Goal: Information Seeking & Learning: Check status

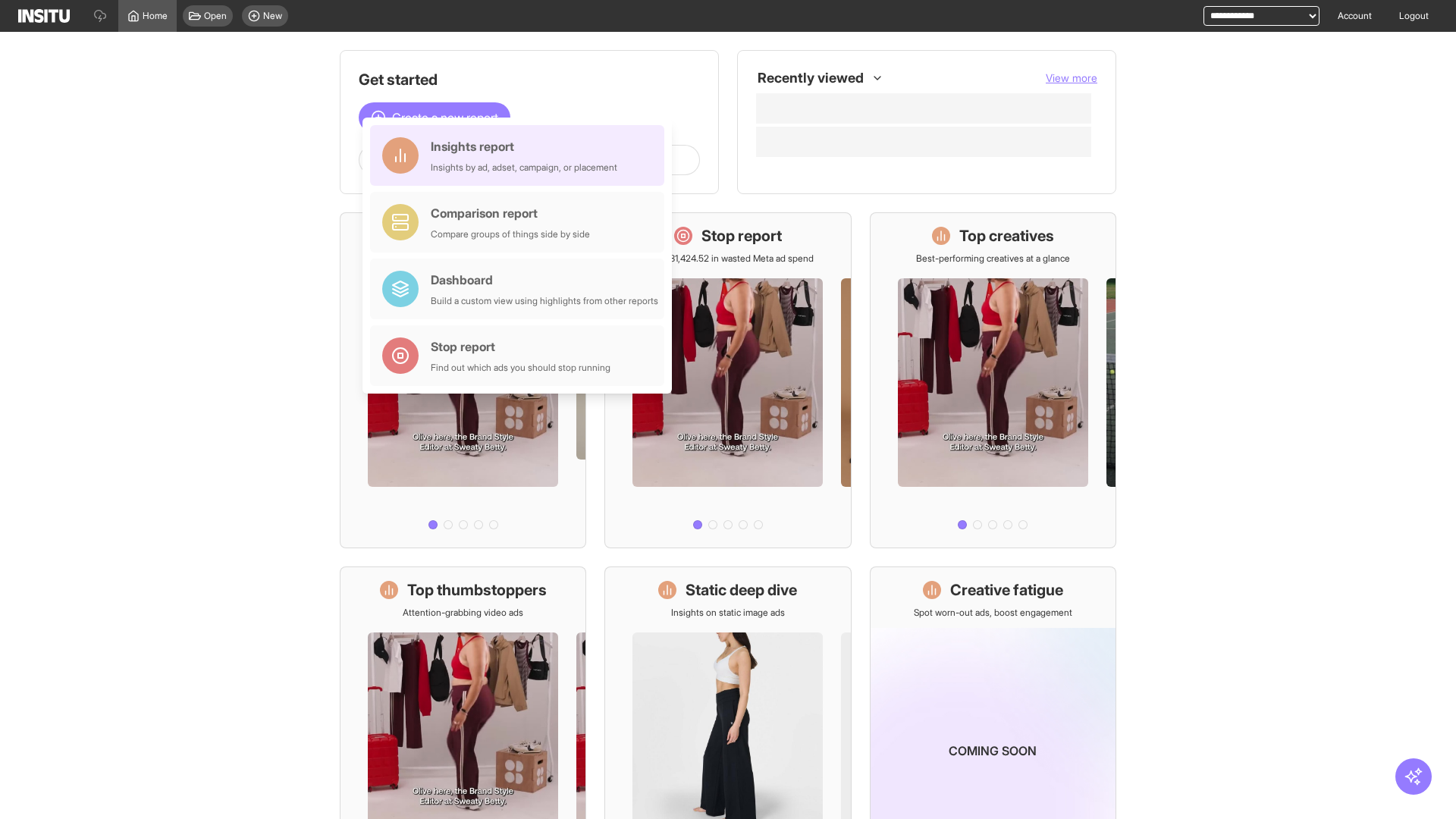
click at [521, 156] on div "Insights report Insights by ad, adset, campaign, or placement" at bounding box center [523, 156] width 187 height 37
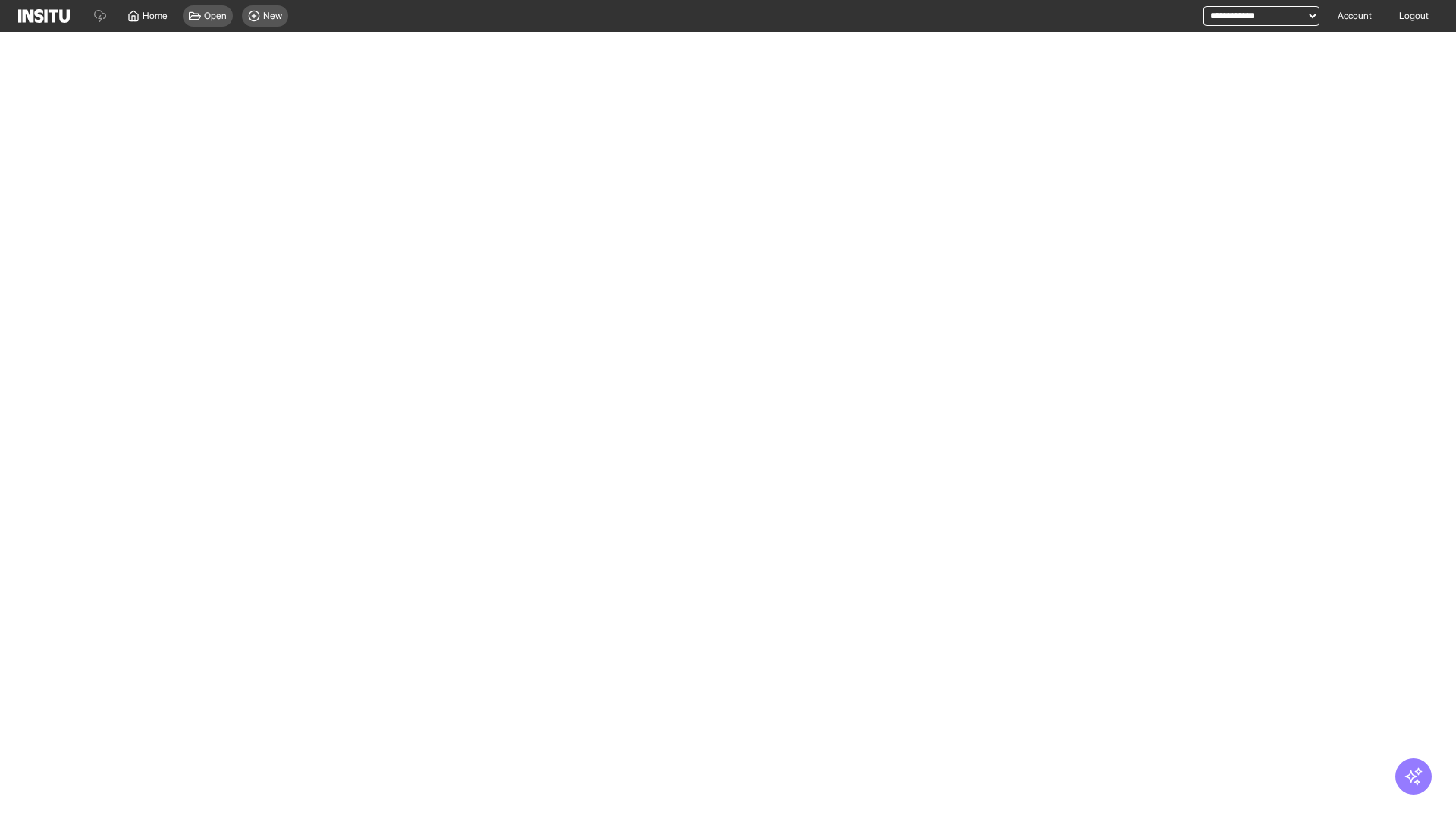
select select "**"
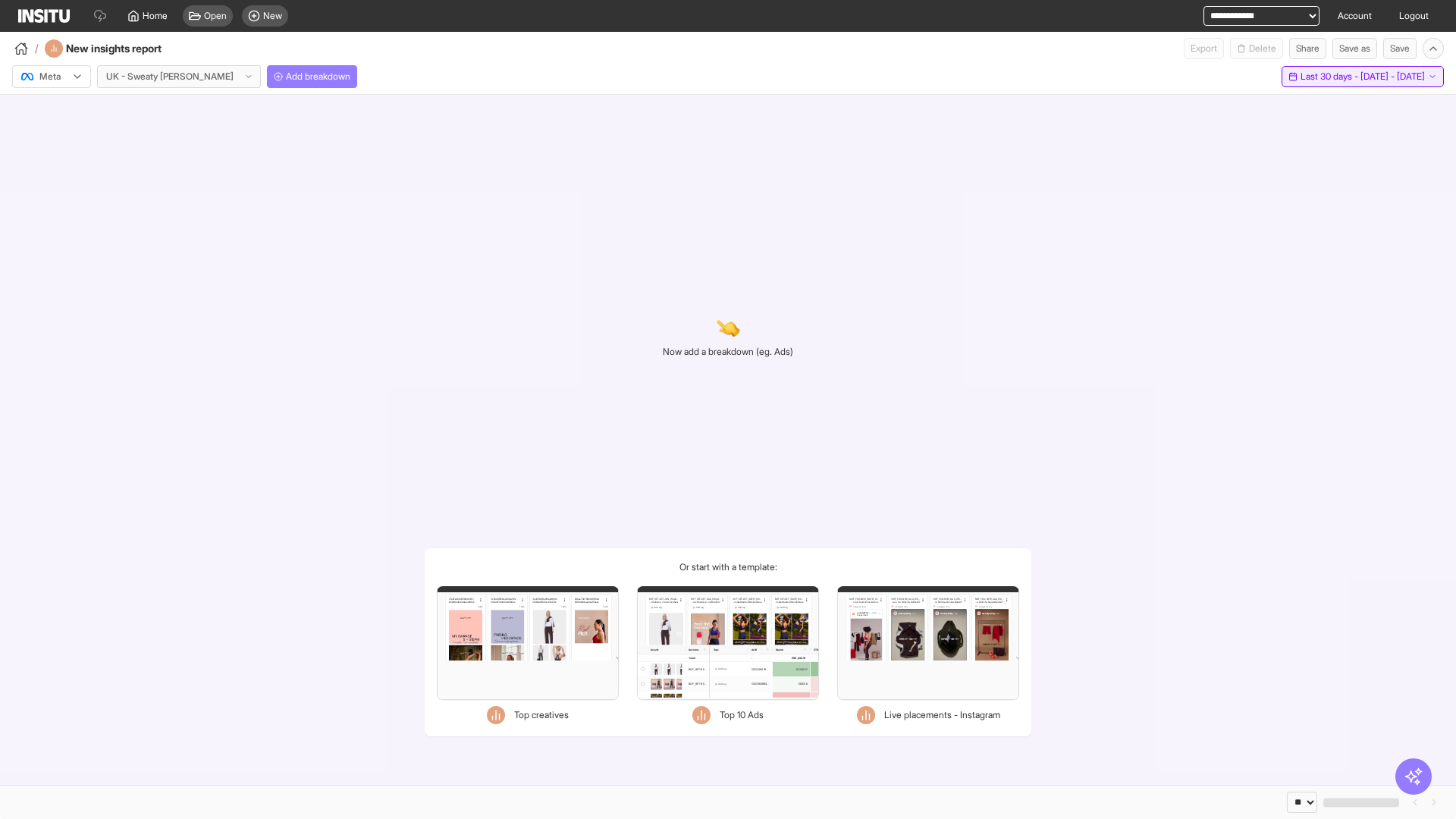
click at [1332, 77] on span "Last 30 days - [DATE] - [DATE]" at bounding box center [1362, 77] width 124 height 13
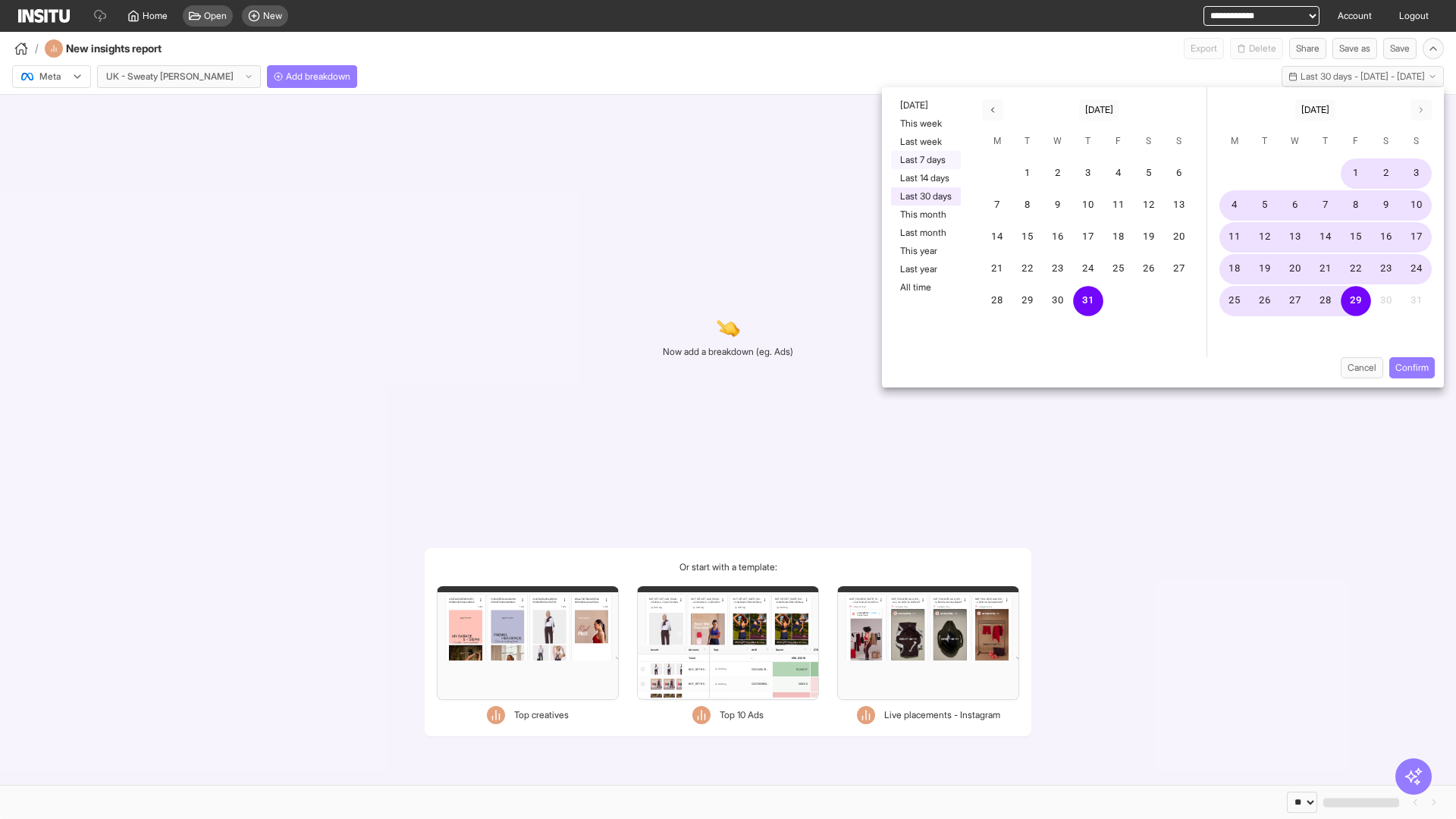
click at [924, 160] on button "Last 7 days" at bounding box center [926, 159] width 70 height 18
